Goal: Transaction & Acquisition: Purchase product/service

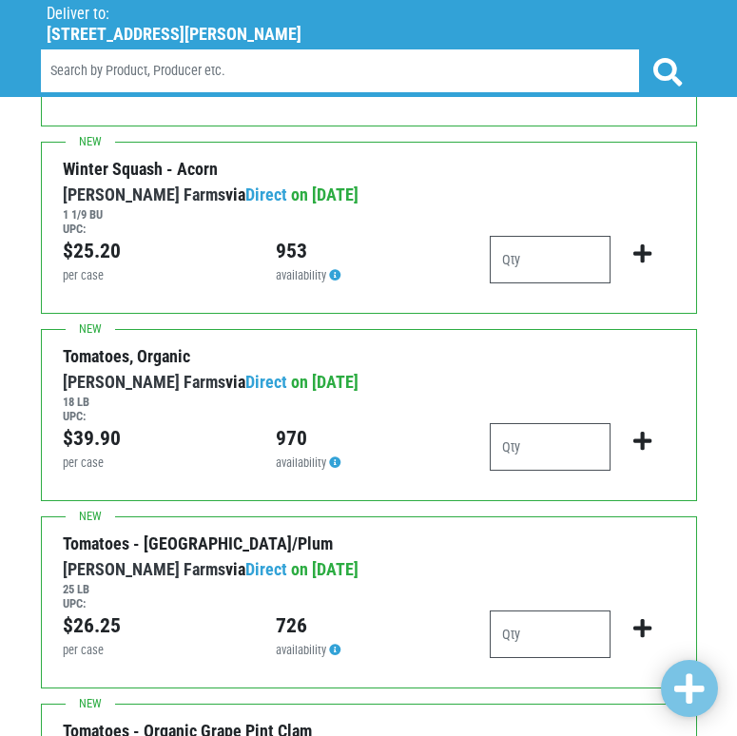
scroll to position [476, 0]
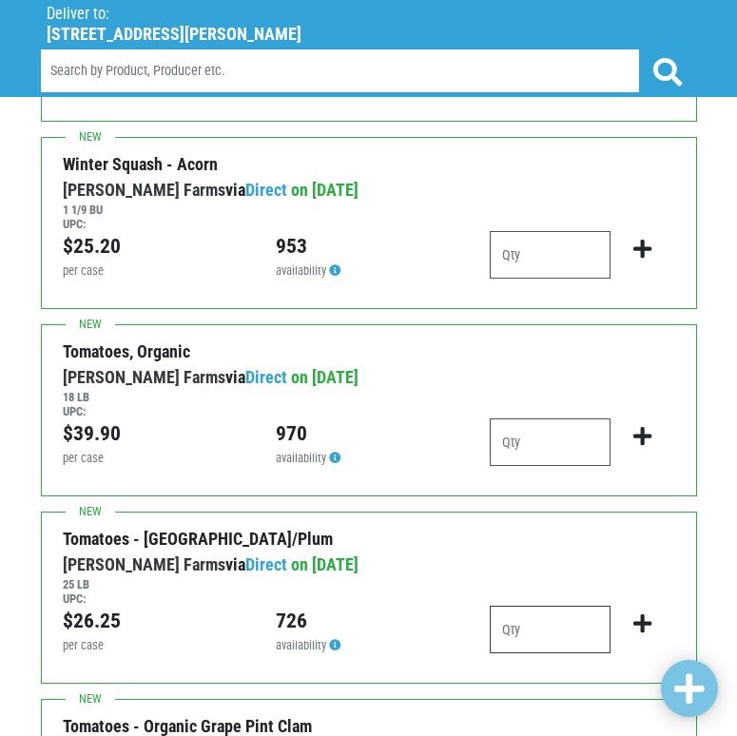
click at [536, 617] on input "number" at bounding box center [551, 630] width 122 height 48
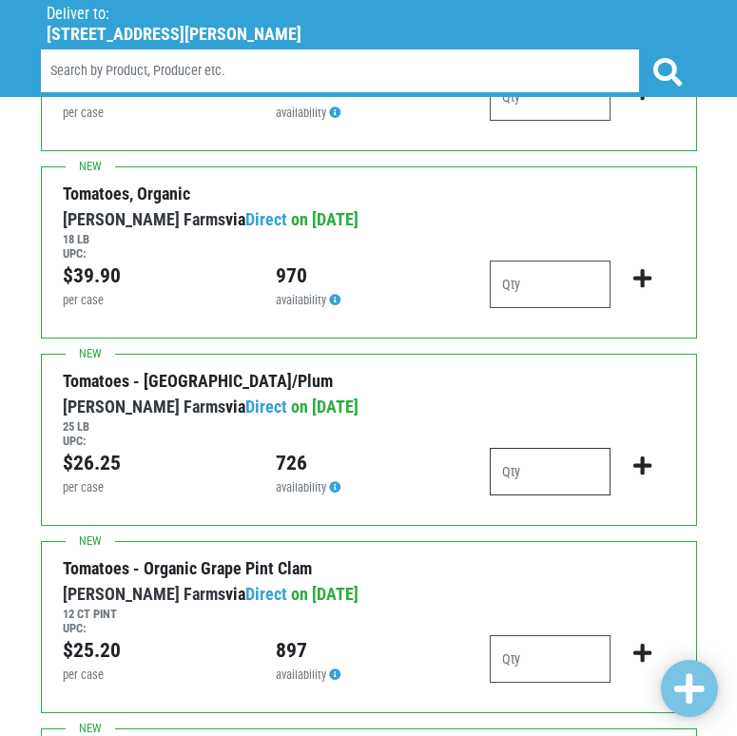
scroll to position [666, 0]
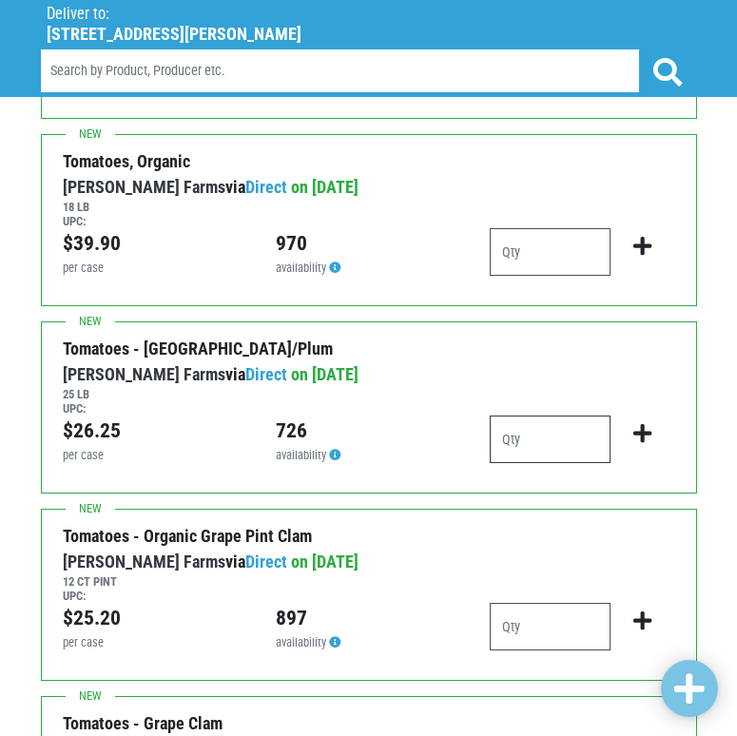
click at [581, 429] on input "number" at bounding box center [551, 440] width 122 height 48
type input "1"
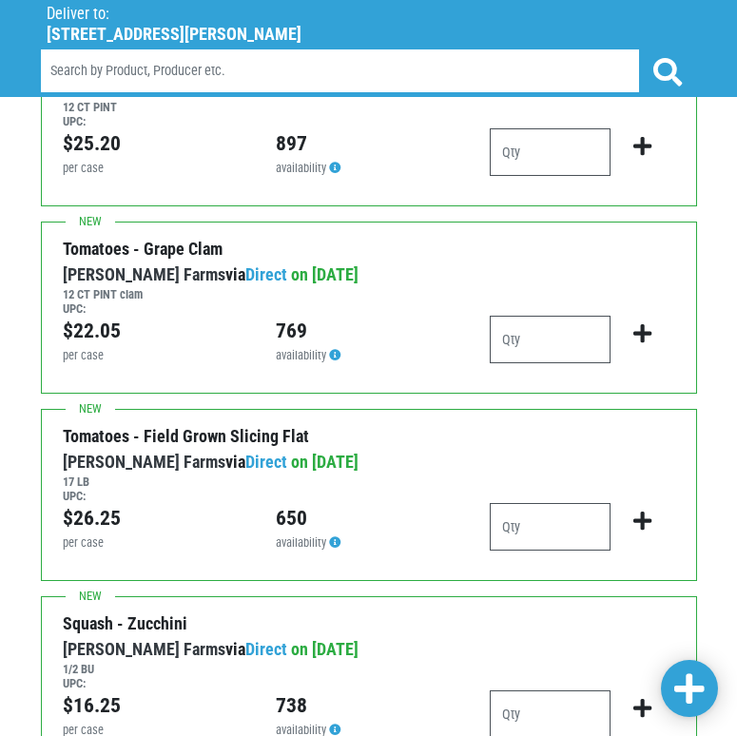
scroll to position [1142, 0]
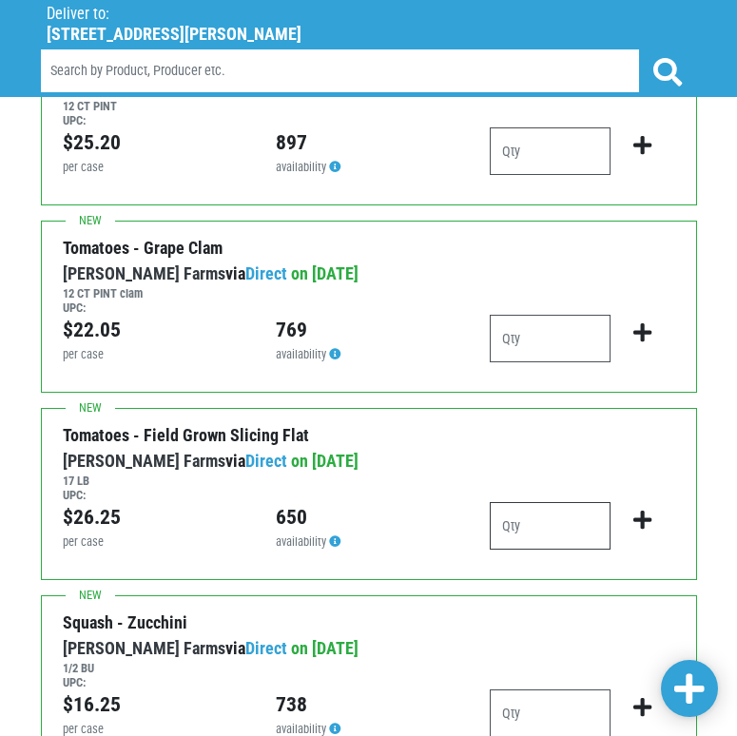
click at [558, 530] on input "number" at bounding box center [551, 526] width 122 height 48
type input "3"
click at [455, 477] on h6 "17 LB" at bounding box center [356, 481] width 586 height 14
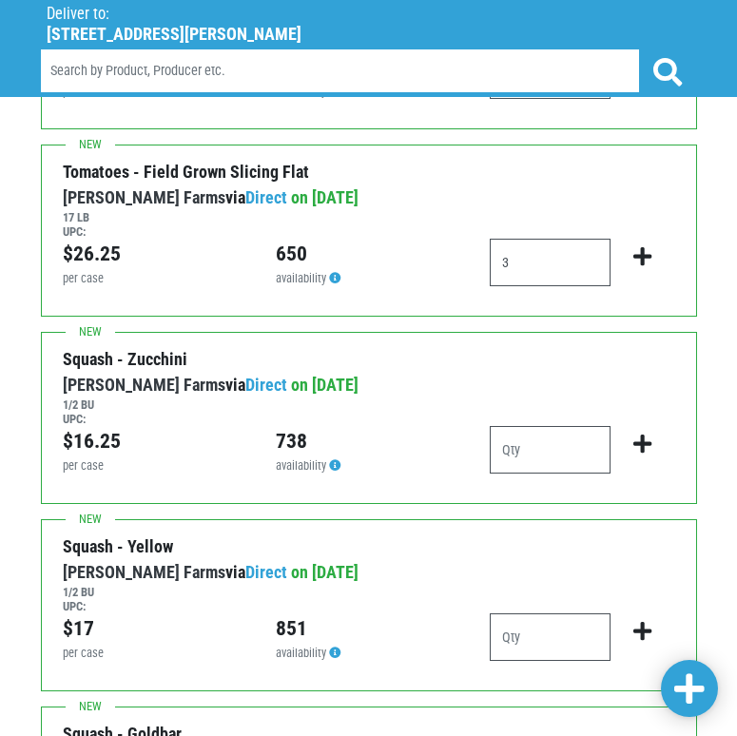
scroll to position [1427, 0]
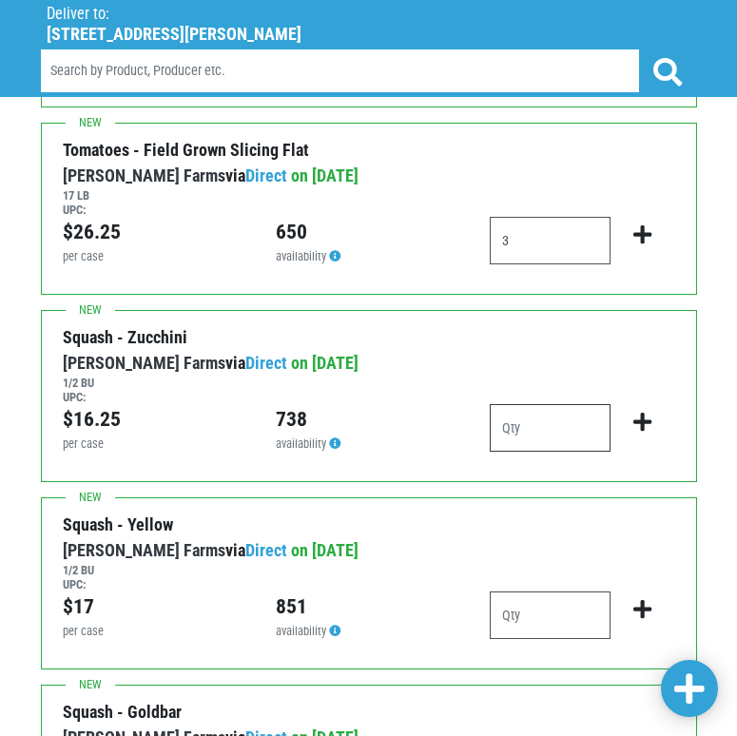
click at [567, 432] on input "number" at bounding box center [551, 428] width 122 height 48
type input "2"
click at [574, 620] on input "number" at bounding box center [551, 616] width 122 height 48
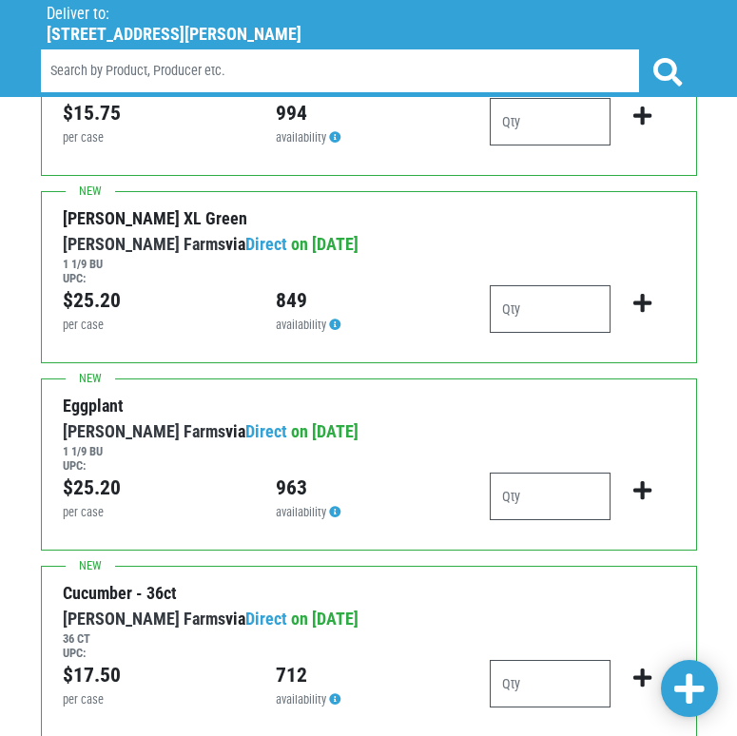
scroll to position [3235, 0]
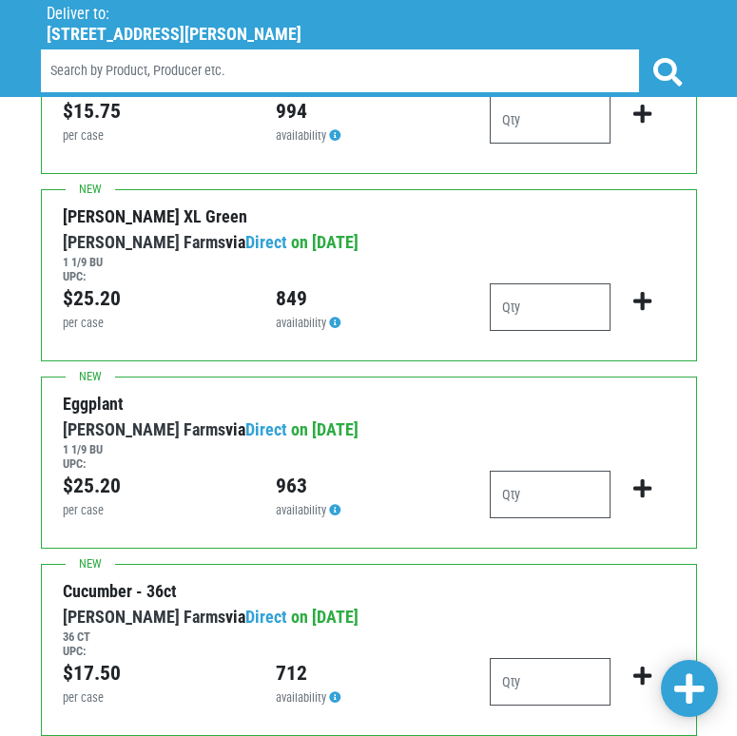
type input "1"
click at [527, 305] on input "number" at bounding box center [551, 308] width 122 height 48
type input "2"
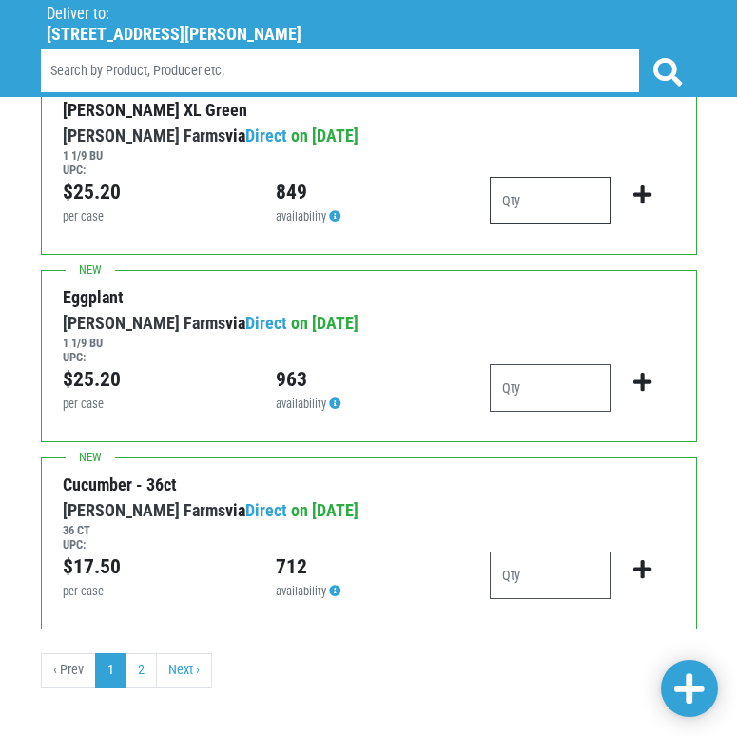
scroll to position [3356, 0]
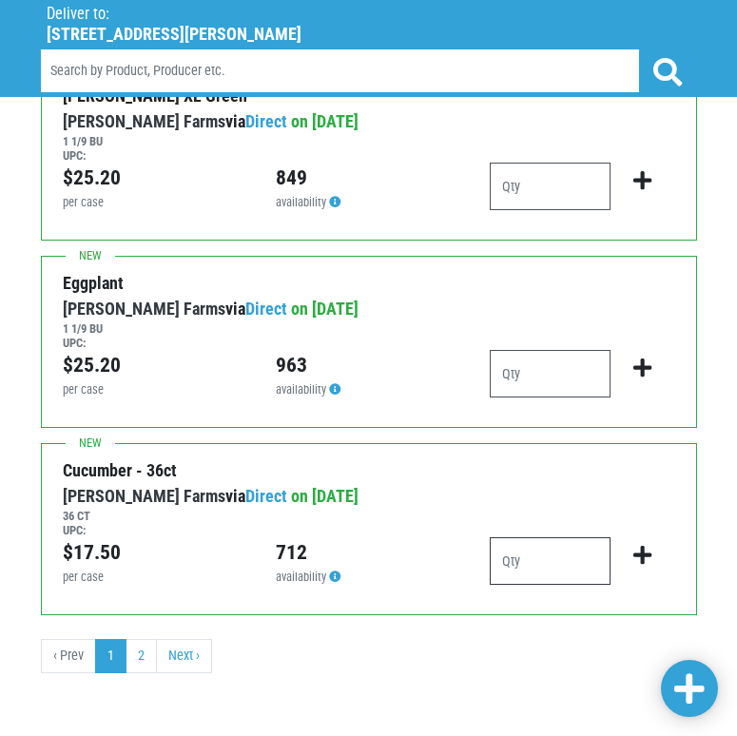
click at [552, 544] on input "number" at bounding box center [551, 562] width 122 height 48
type input "2"
click at [534, 562] on input "2" at bounding box center [551, 562] width 122 height 48
type input "3"
click at [641, 549] on icon "submit" at bounding box center [643, 555] width 18 height 21
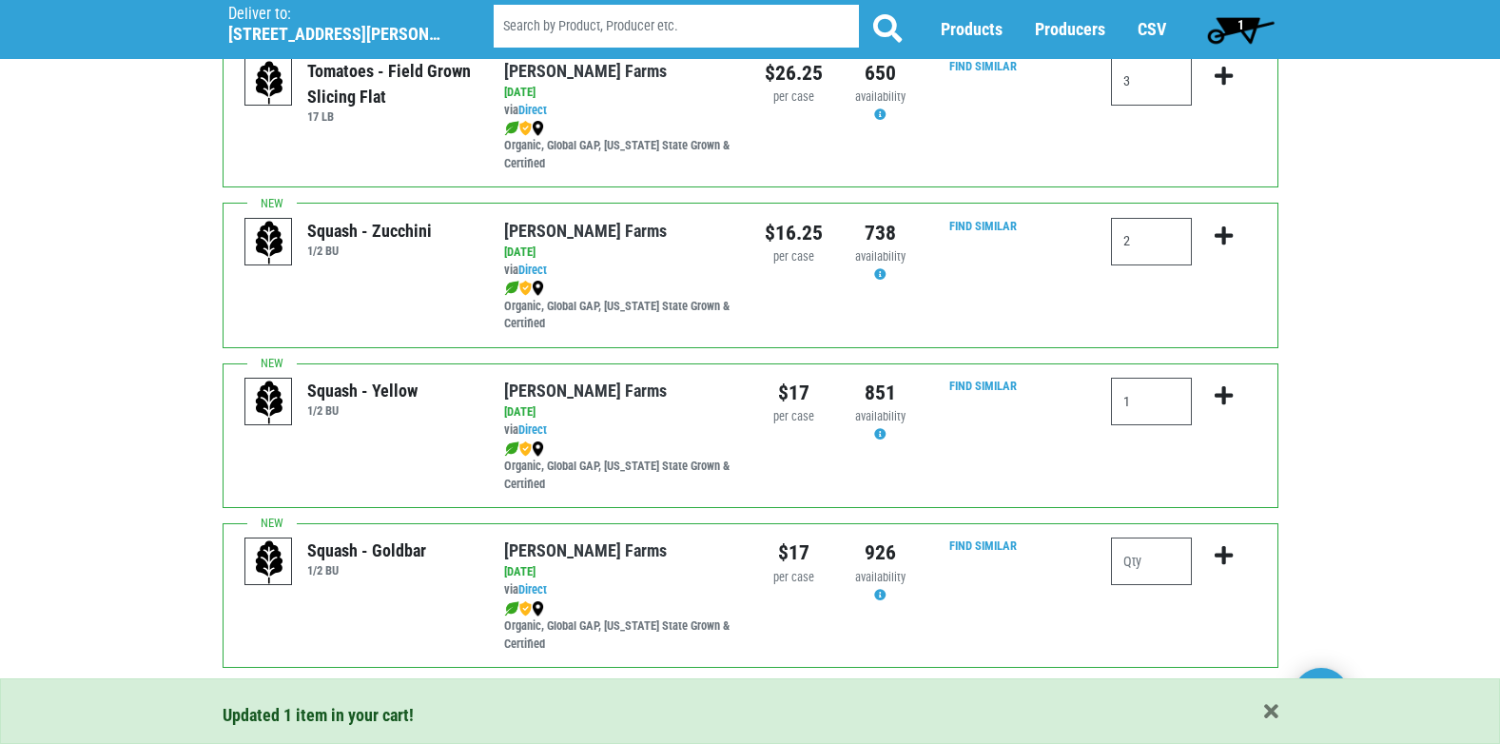
scroll to position [1258, 0]
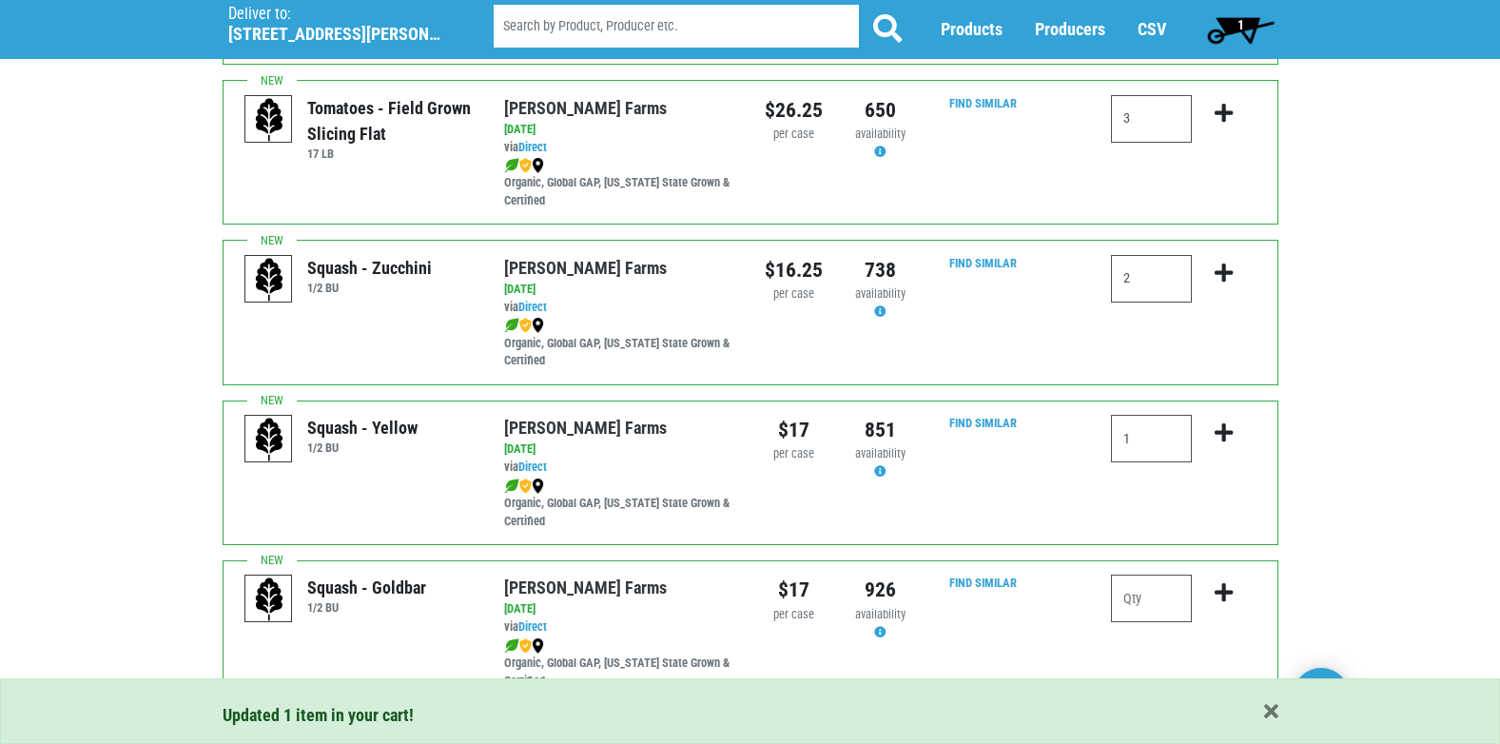
click at [1223, 403] on div "Squash - Yellow 1/2 BU Reeves Farms via Direct on 2025-08-18 1/2 BU UPC: Reeves…" at bounding box center [751, 473] width 1056 height 145
click at [1221, 424] on icon "submit" at bounding box center [1224, 432] width 18 height 21
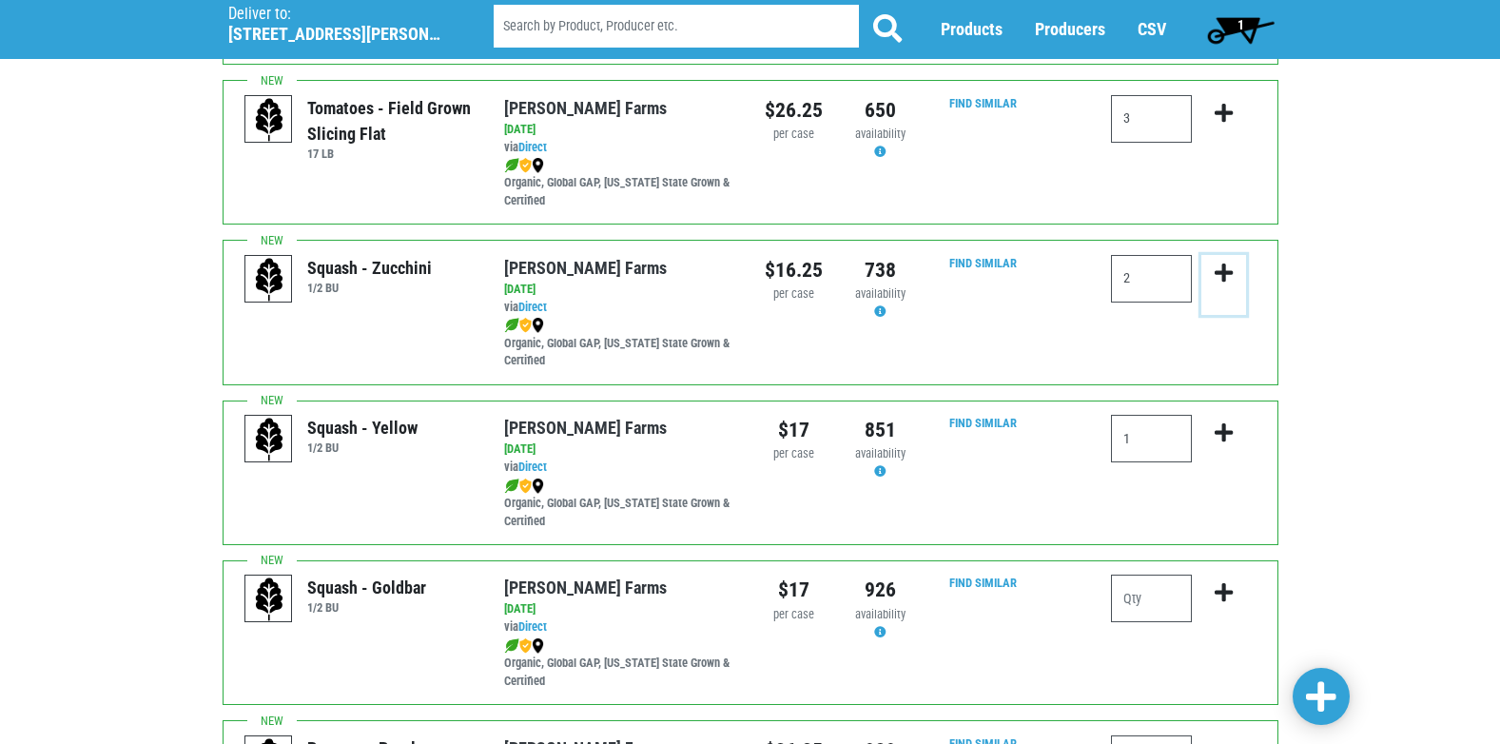
click at [1231, 264] on icon "submit" at bounding box center [1224, 273] width 18 height 21
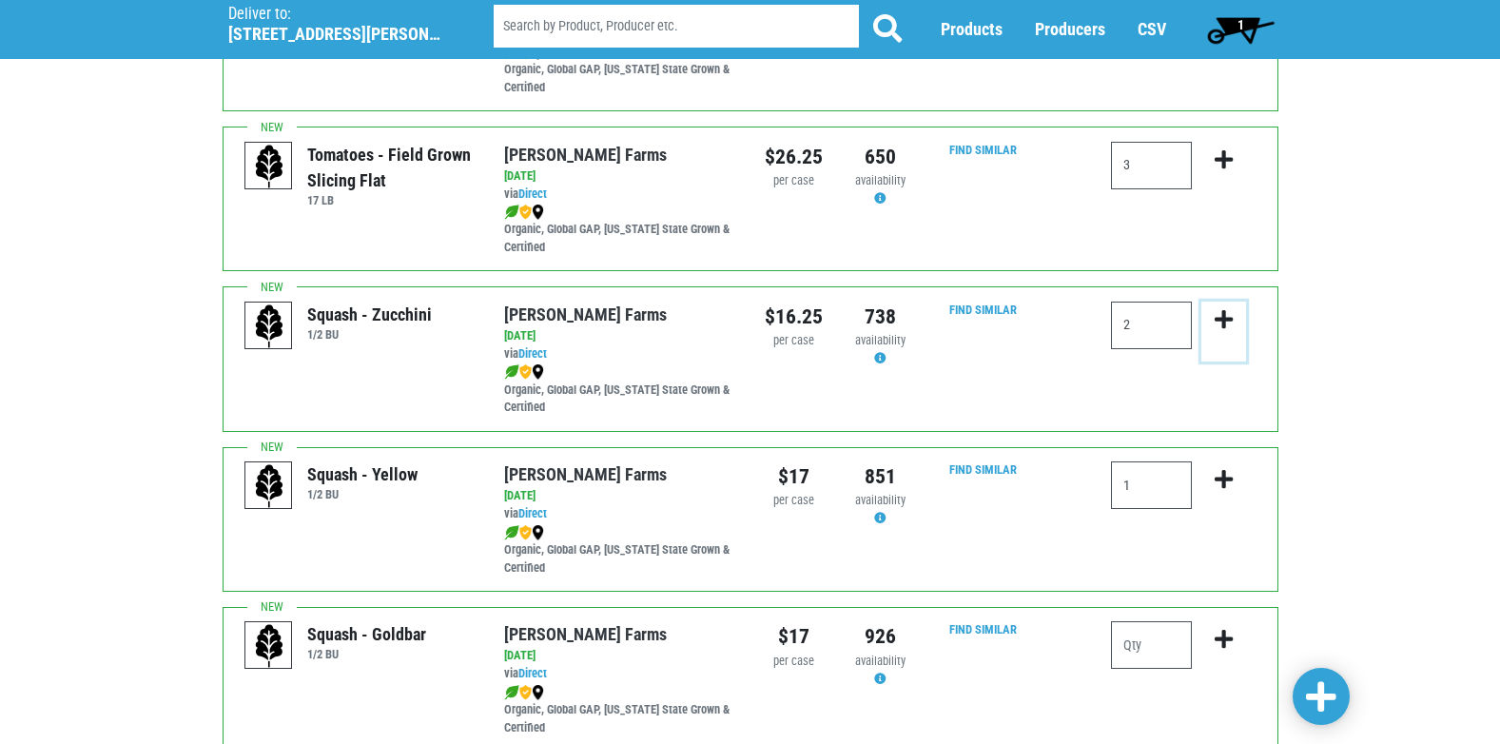
scroll to position [1163, 0]
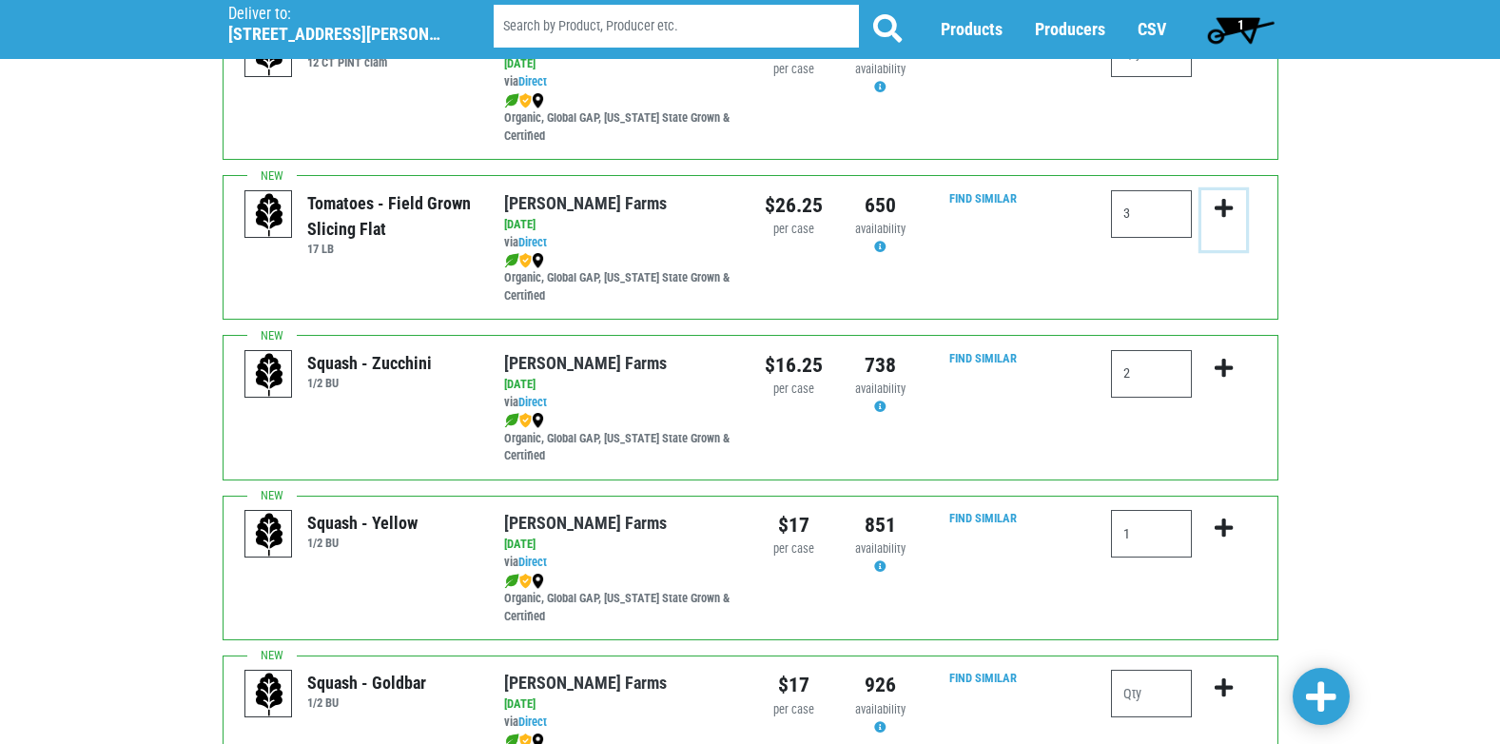
click at [1225, 213] on icon "submit" at bounding box center [1224, 208] width 18 height 21
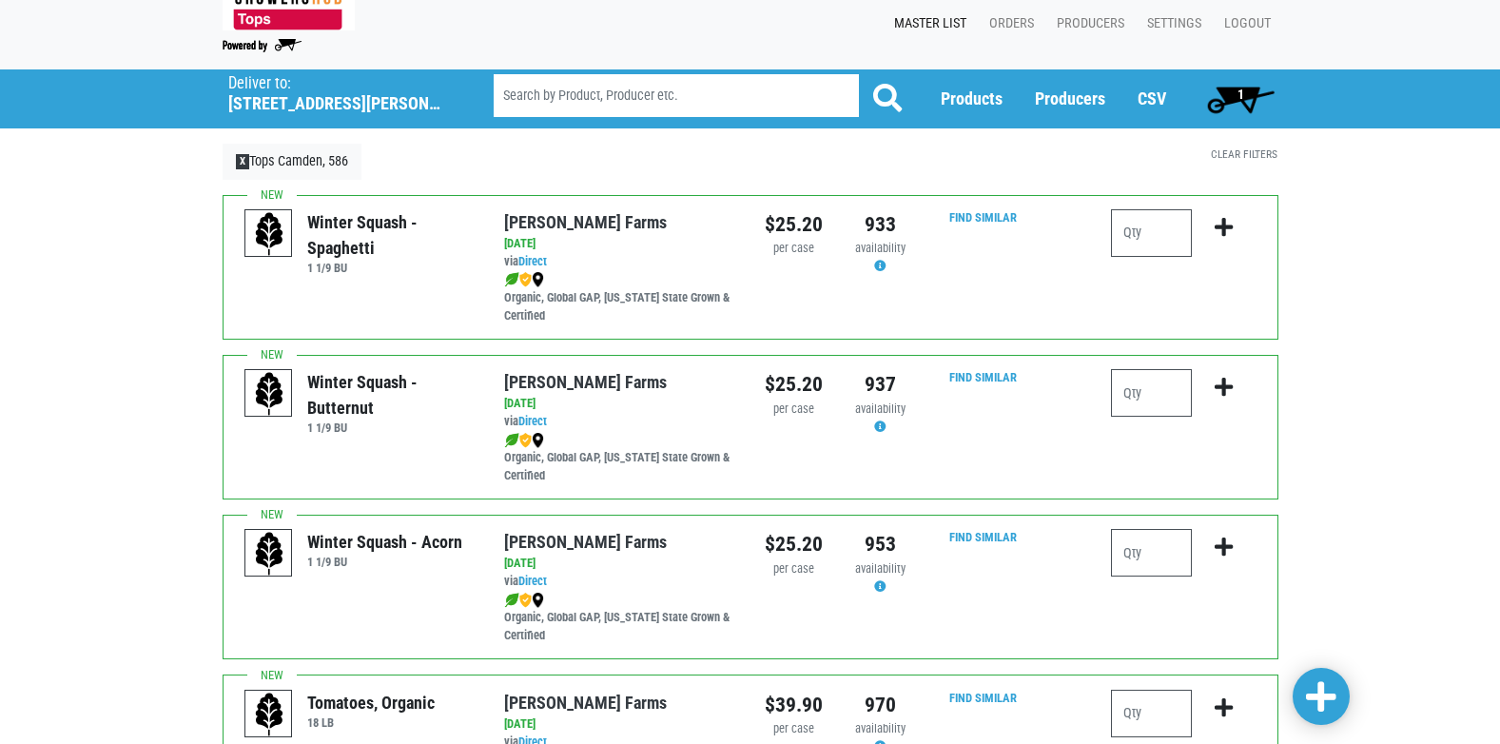
scroll to position [0, 0]
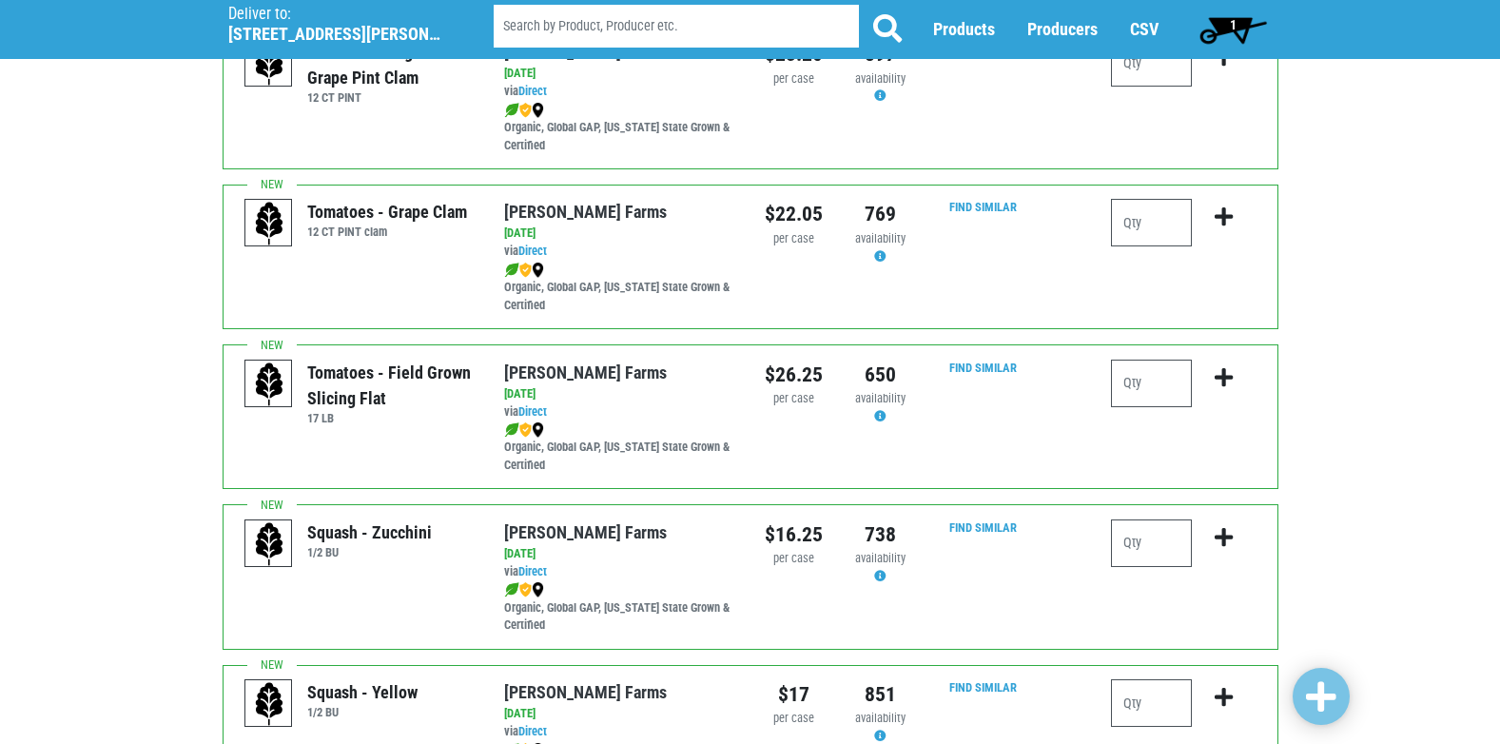
scroll to position [1047, 0]
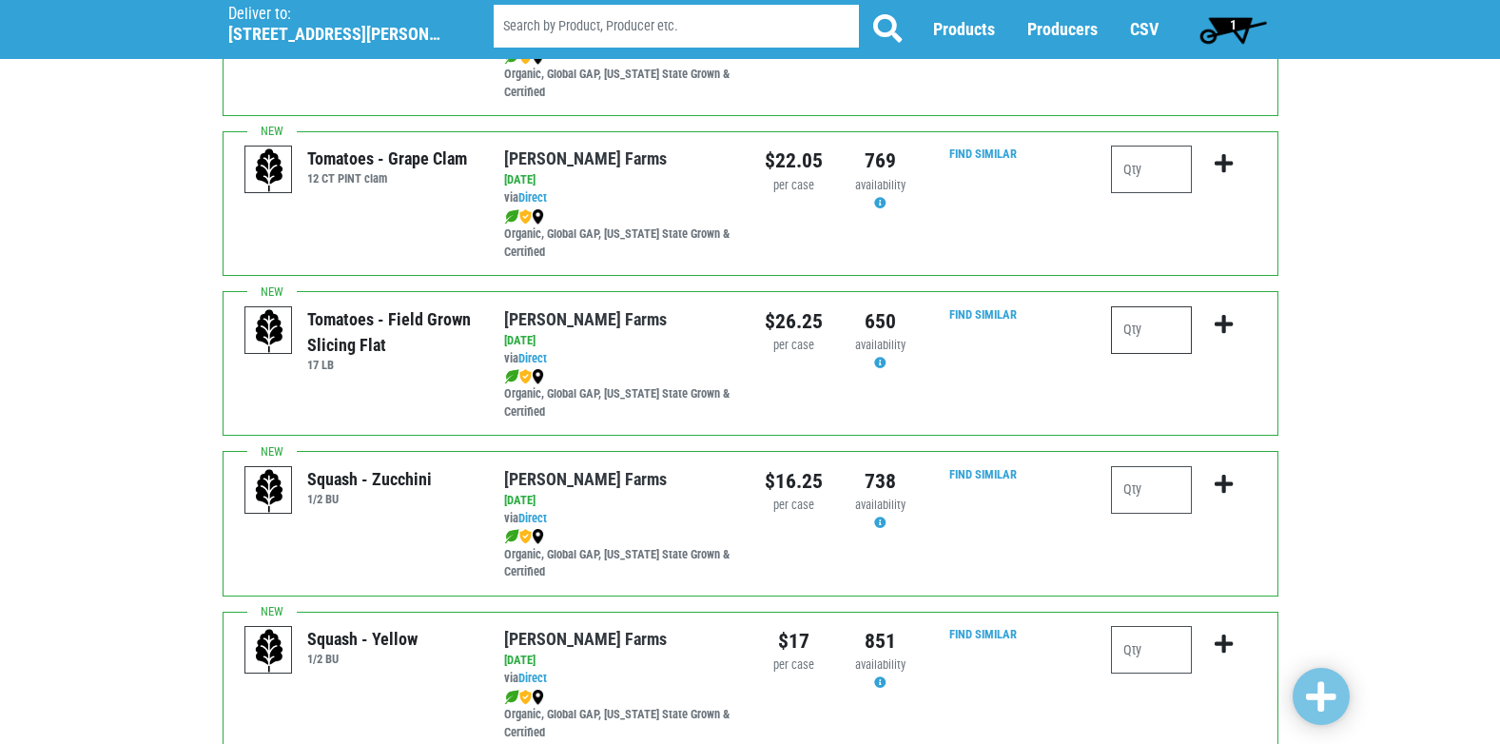
click at [1149, 335] on input "number" at bounding box center [1151, 330] width 81 height 48
type input "3"
click at [1224, 326] on icon "submit" at bounding box center [1224, 324] width 18 height 21
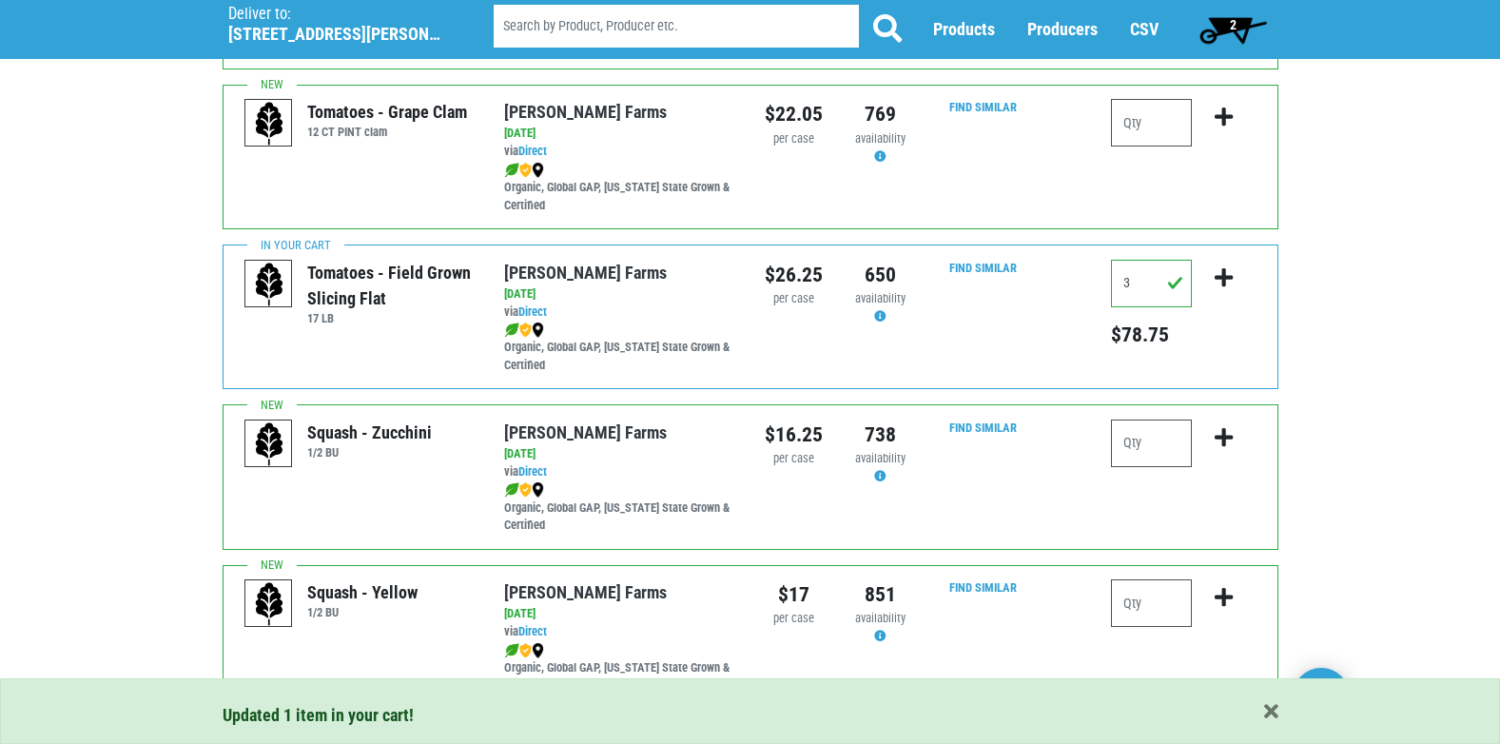
scroll to position [1142, 0]
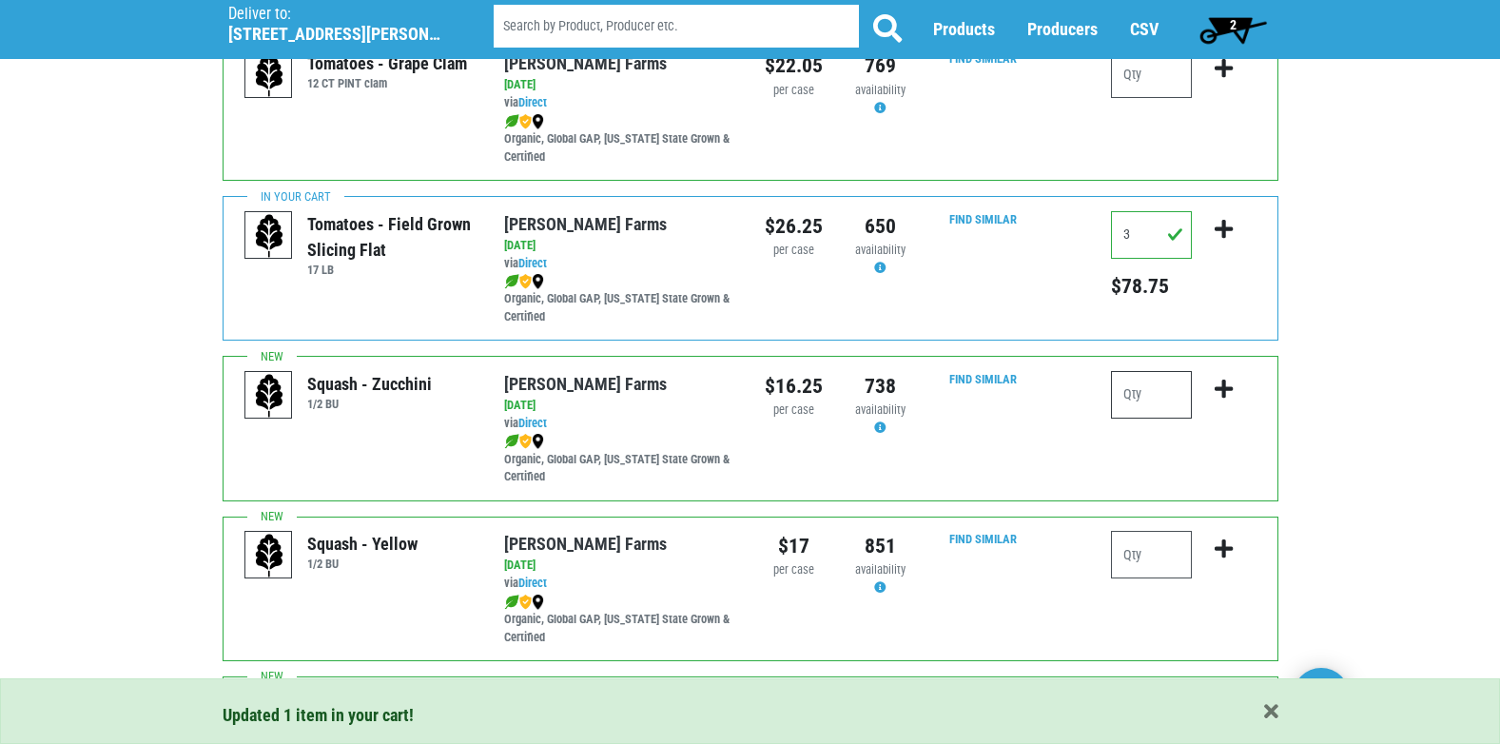
click at [1168, 405] on input "number" at bounding box center [1151, 395] width 81 height 48
type input "2"
click at [1219, 390] on icon "submit" at bounding box center [1224, 389] width 18 height 21
click at [1179, 554] on input "number" at bounding box center [1151, 555] width 81 height 48
type input "1"
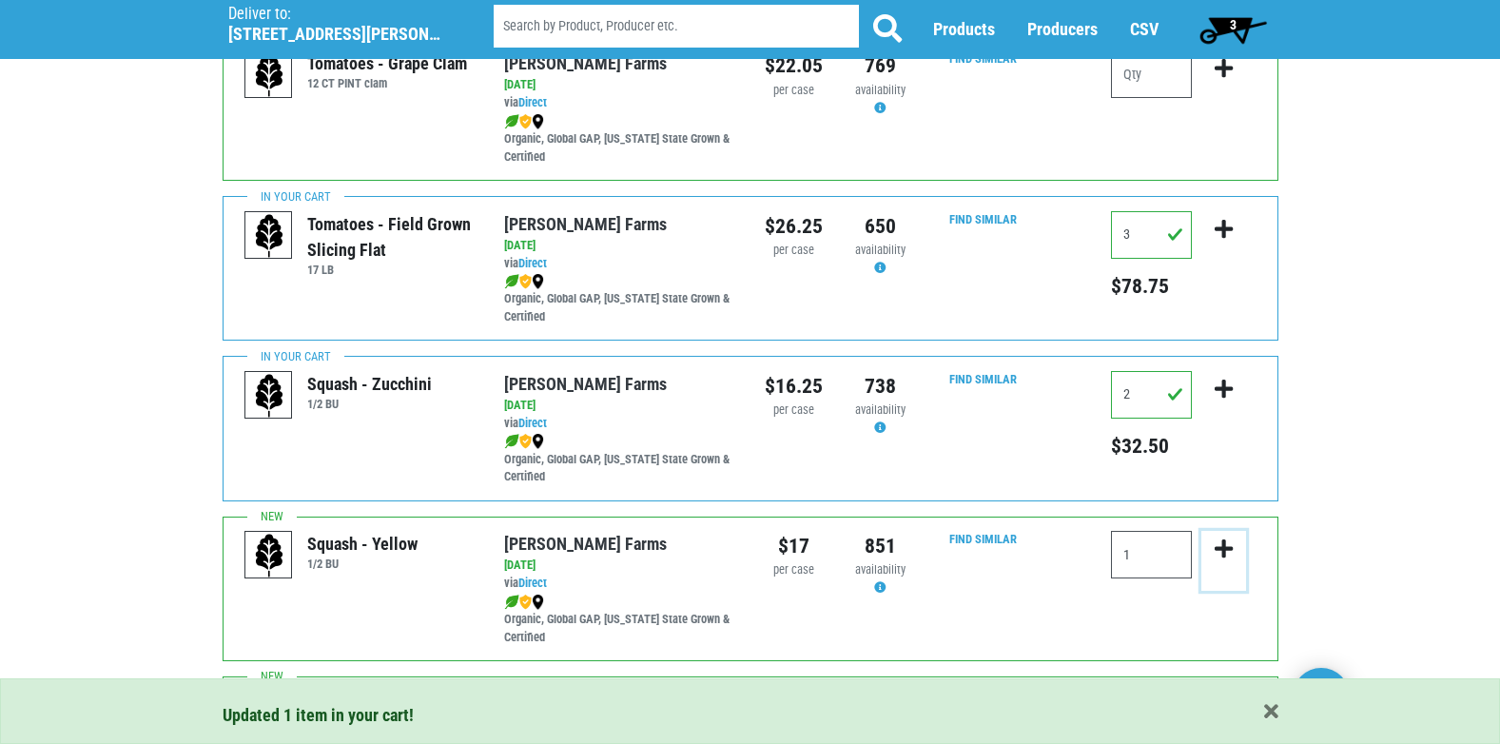
click at [1239, 550] on button "submit" at bounding box center [1224, 561] width 45 height 60
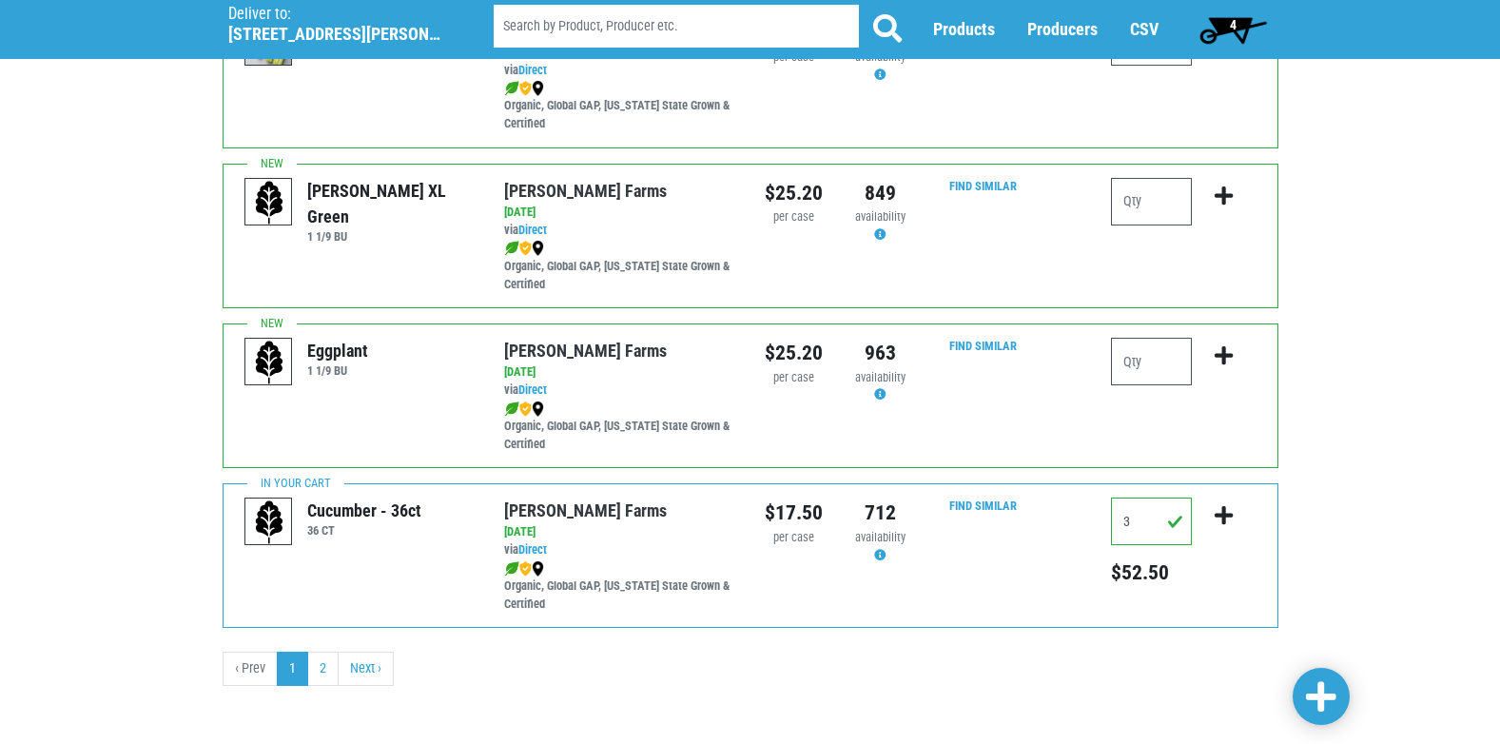
scroll to position [2780, 0]
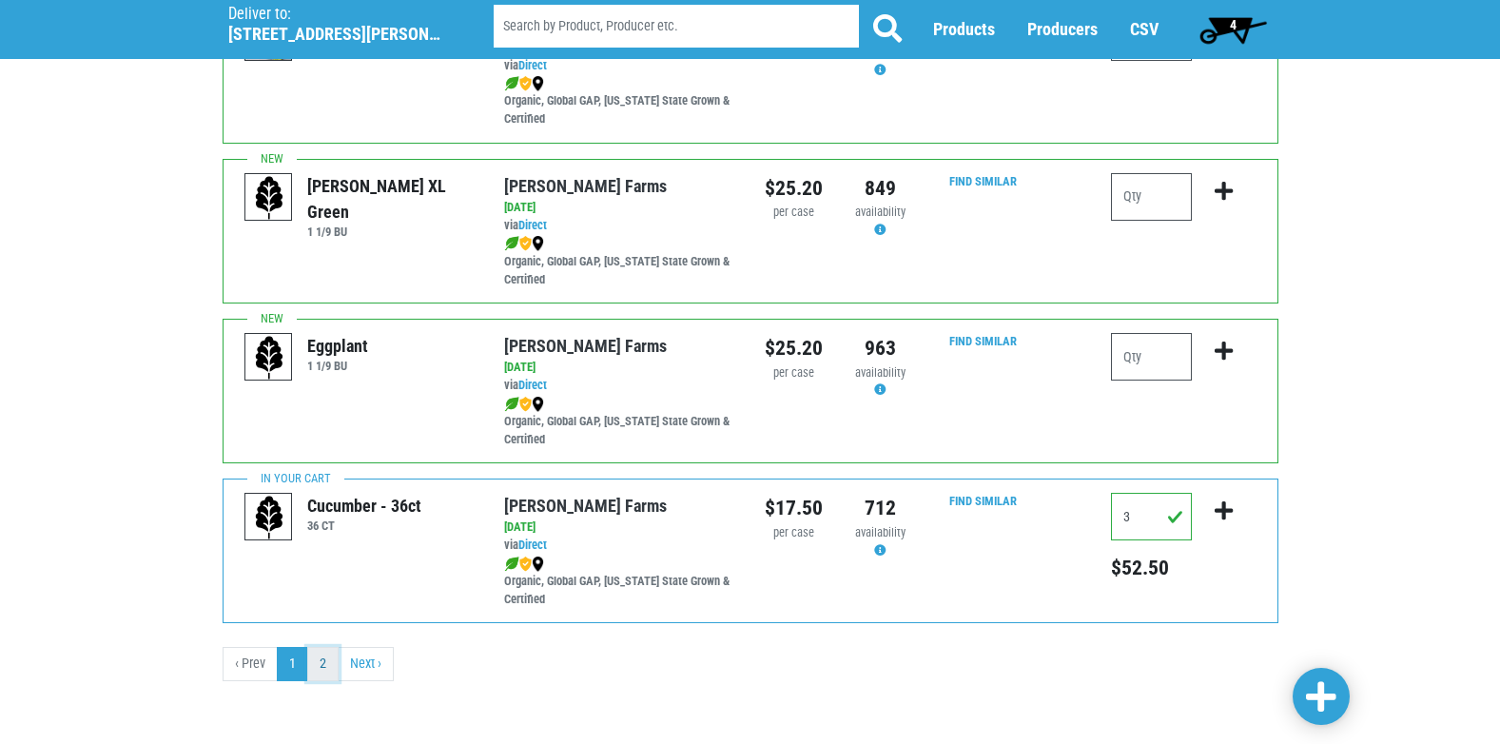
click at [329, 659] on link "2" at bounding box center [322, 664] width 31 height 34
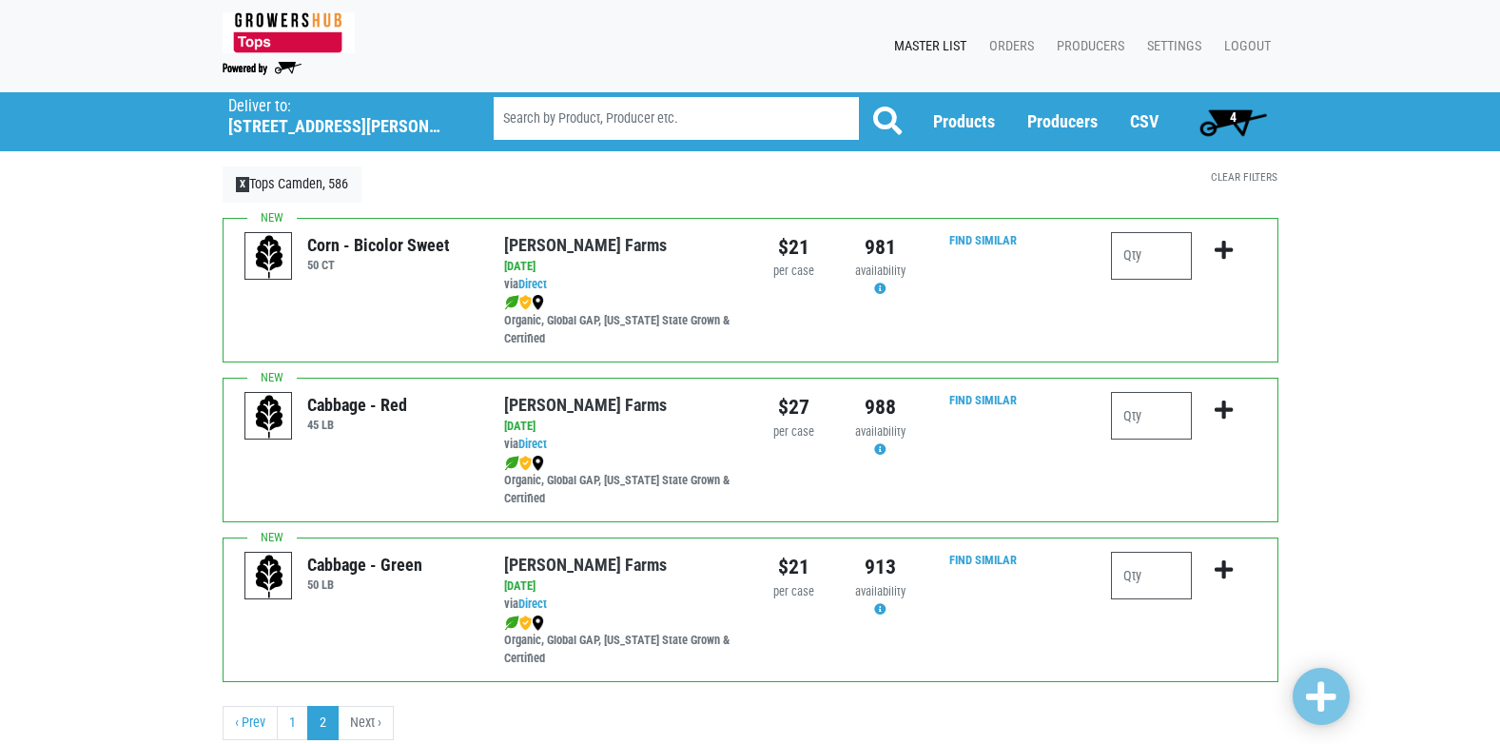
click at [1107, 240] on div at bounding box center [1183, 289] width 173 height 115
click at [1182, 254] on input "number" at bounding box center [1151, 256] width 81 height 48
type input "6"
click at [1224, 251] on icon "submit" at bounding box center [1224, 250] width 18 height 21
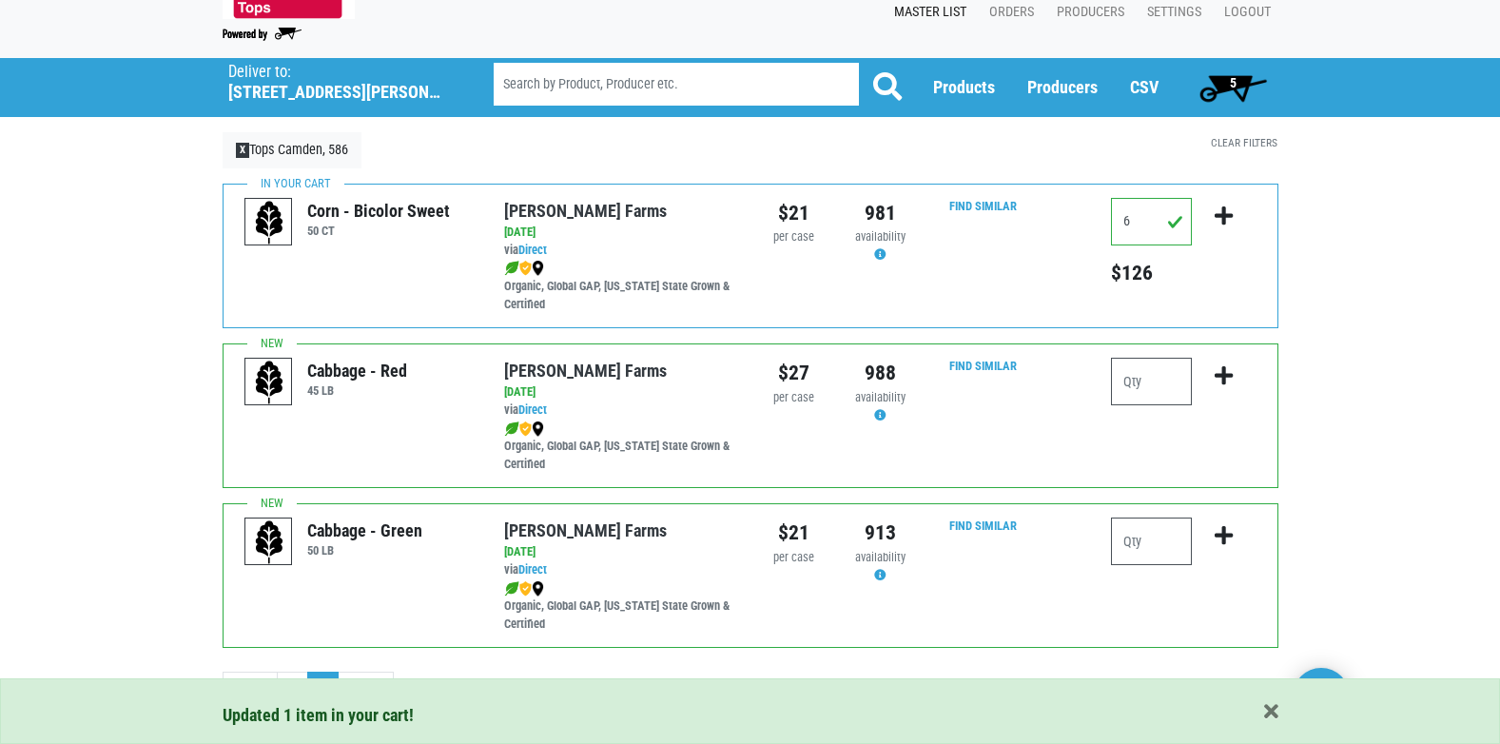
scroll to position [59, 0]
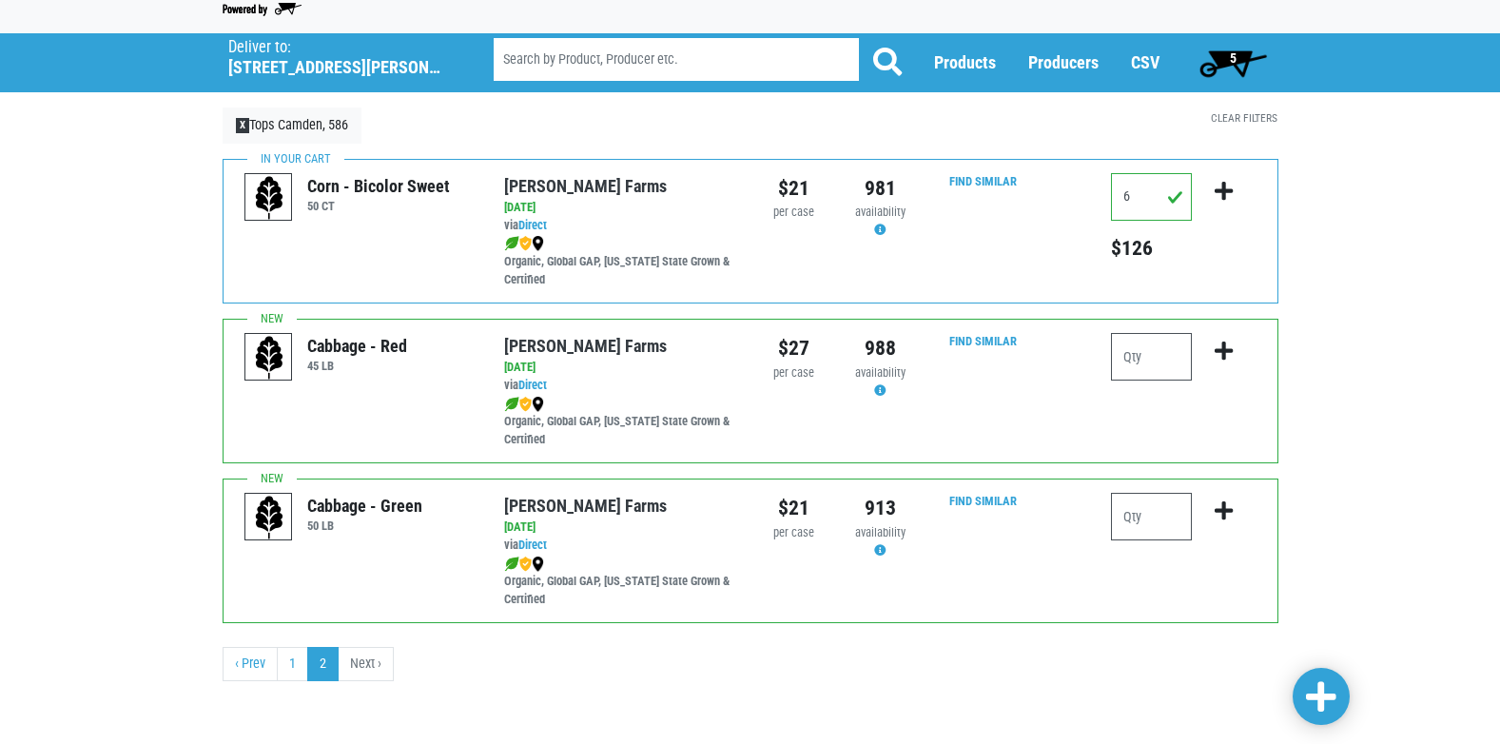
click at [1224, 62] on span "5" at bounding box center [1233, 63] width 85 height 38
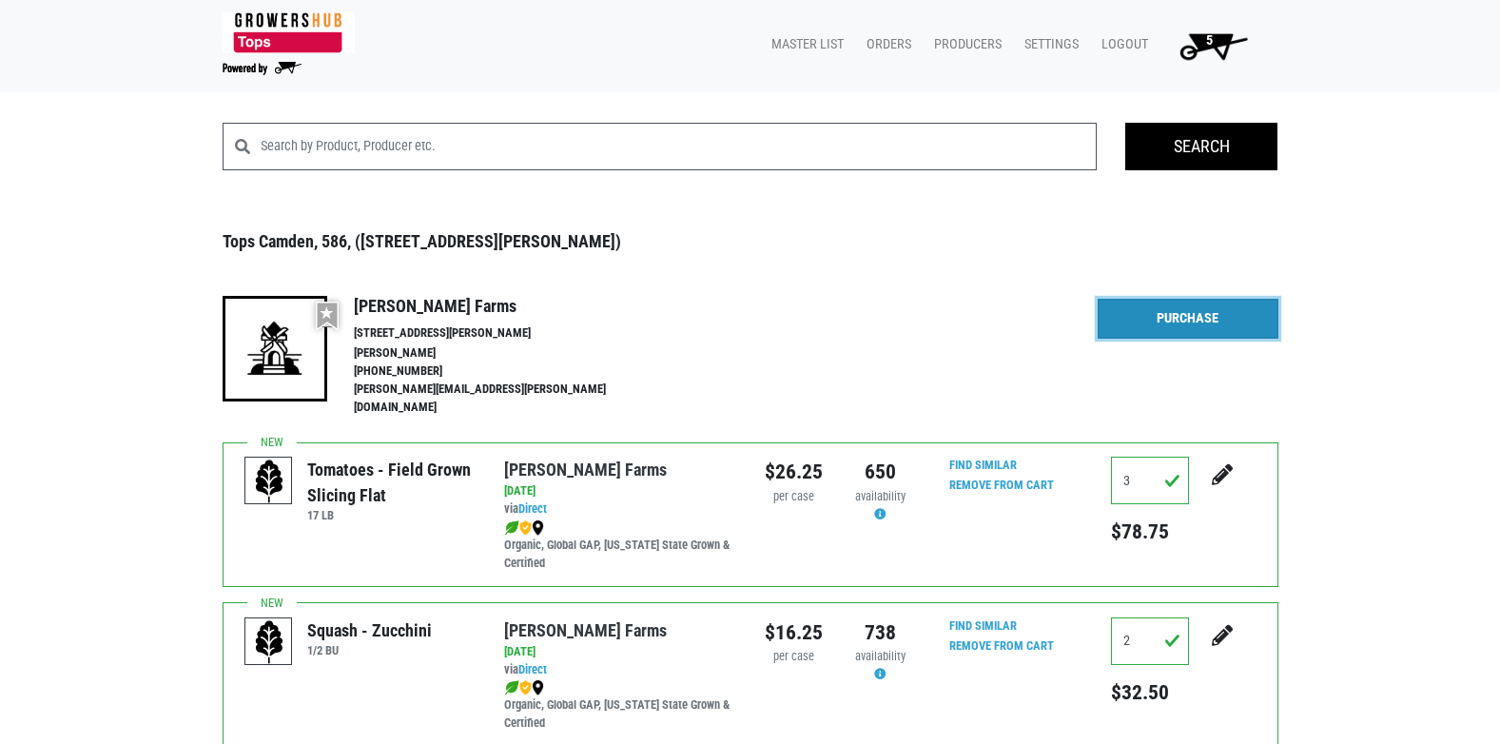
click at [1185, 323] on link "Purchase" at bounding box center [1188, 319] width 181 height 40
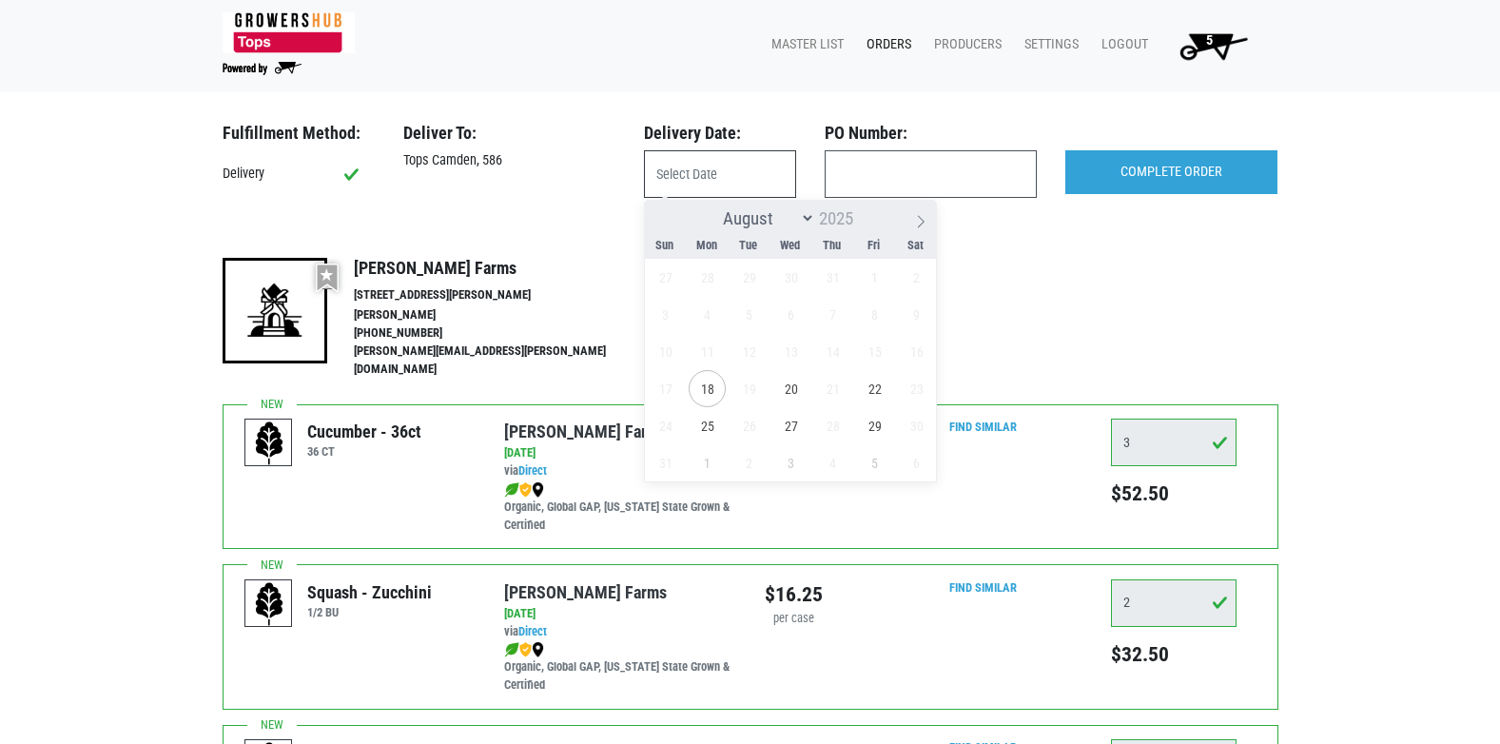
click at [734, 167] on input "text" at bounding box center [720, 174] width 152 height 48
click at [795, 387] on span "20" at bounding box center [791, 388] width 37 height 37
type input "[DATE]"
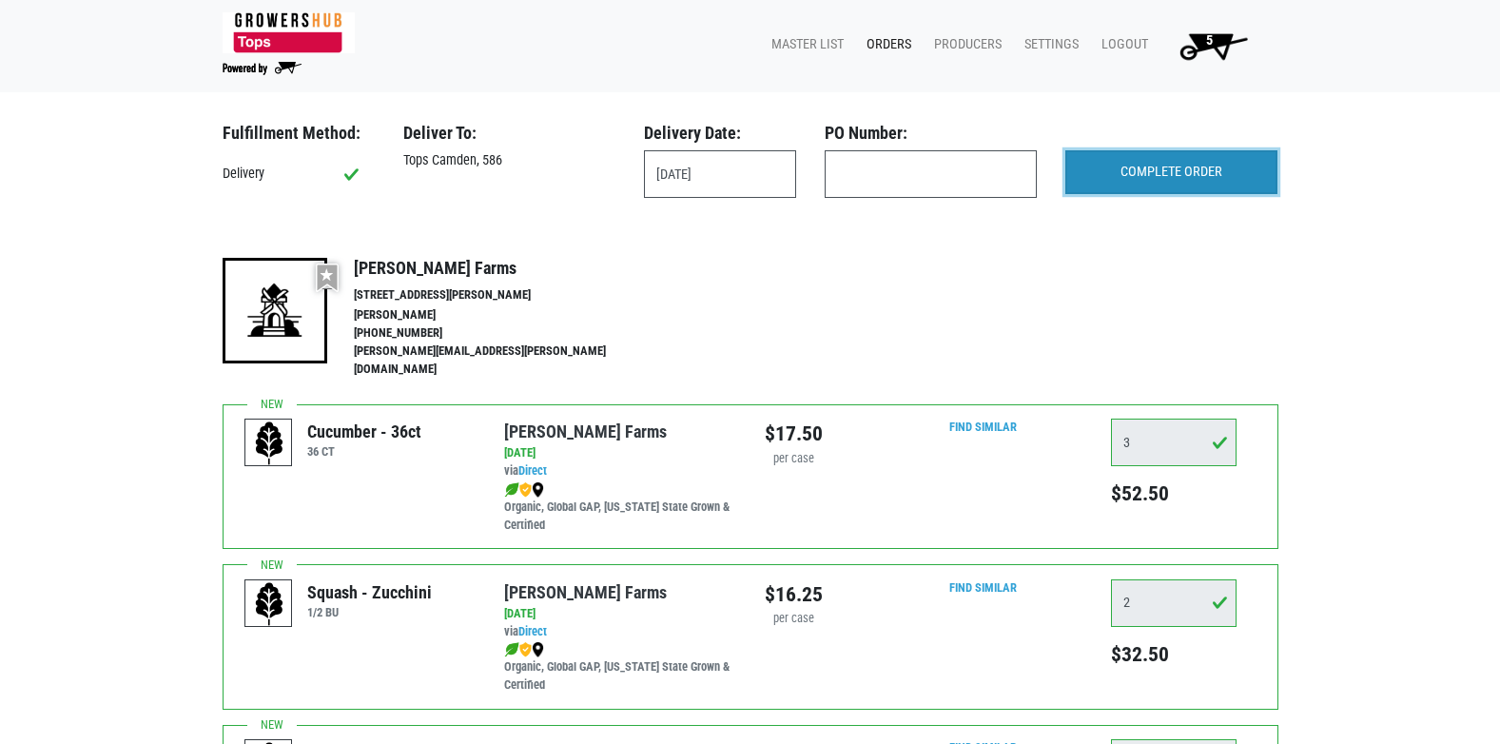
click at [1157, 167] on input "COMPLETE ORDER" at bounding box center [1172, 172] width 212 height 44
click at [881, 40] on link "Orders" at bounding box center [886, 45] width 68 height 36
